Goal: Book appointment/travel/reservation

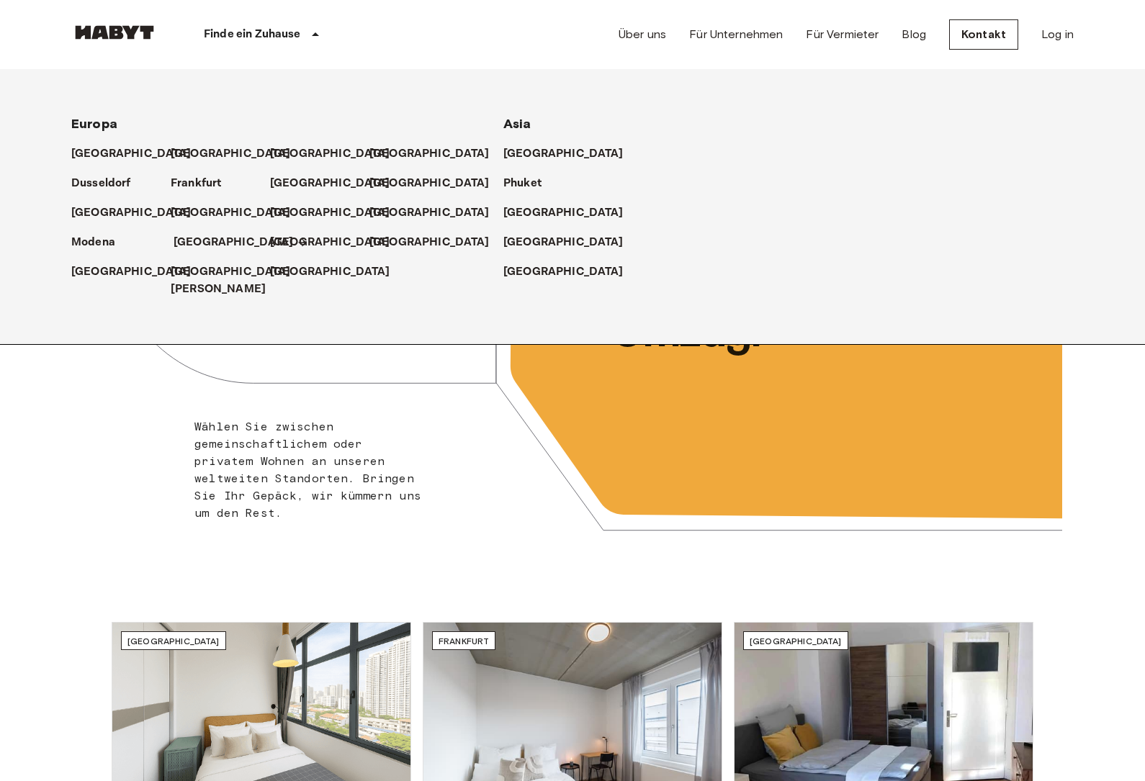
click at [179, 238] on p "[GEOGRAPHIC_DATA]" at bounding box center [233, 242] width 120 height 17
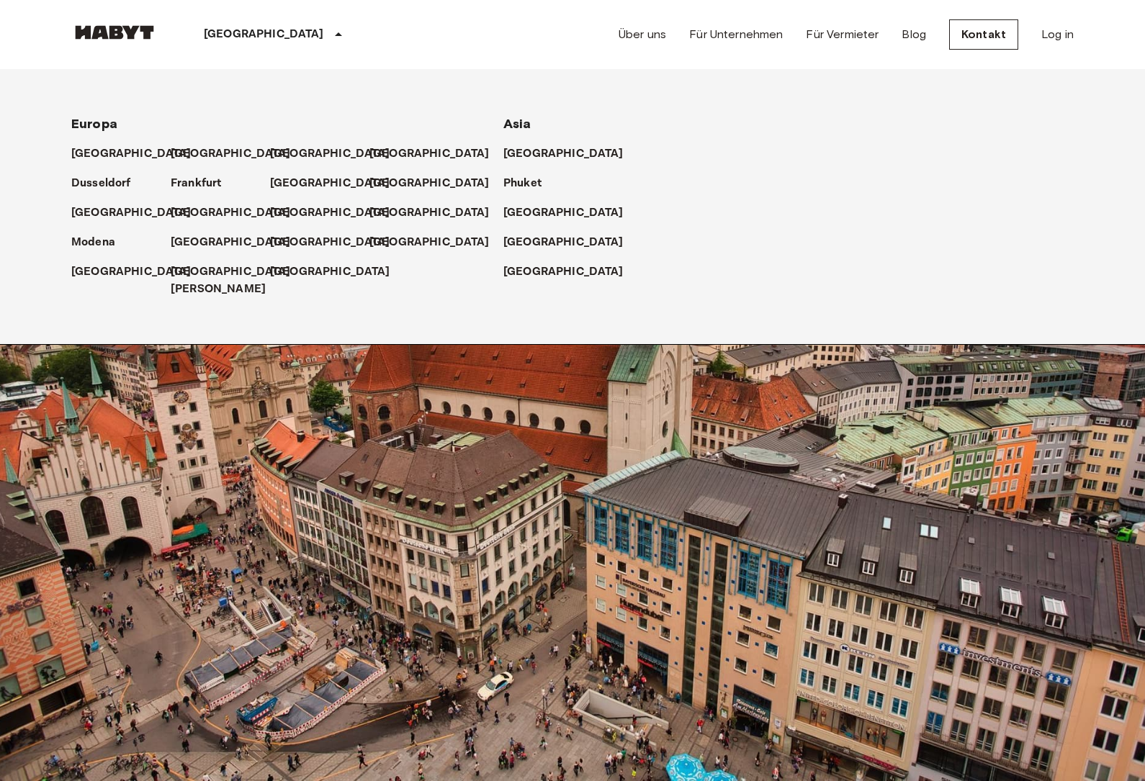
click at [215, 29] on p "[GEOGRAPHIC_DATA]" at bounding box center [264, 34] width 120 height 17
click at [278, 36] on div "[GEOGRAPHIC_DATA]" at bounding box center [275, 34] width 235 height 69
